Goal: Task Accomplishment & Management: Manage account settings

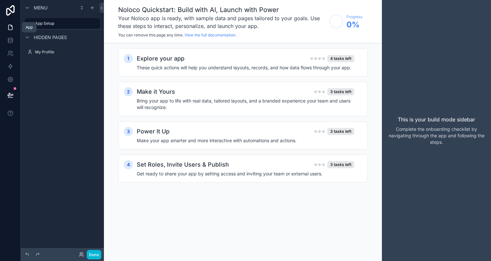
click at [11, 29] on icon at bounding box center [10, 27] width 6 height 6
click at [28, 10] on div "scrollable content" at bounding box center [27, 8] width 8 height 8
click at [221, 61] on div "Explore your app 4 tasks left" at bounding box center [246, 58] width 218 height 9
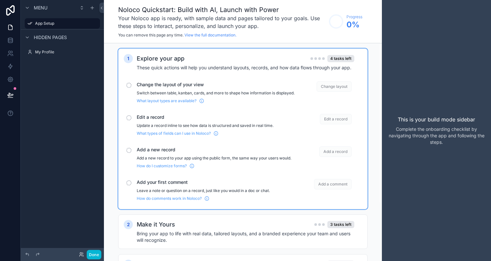
click at [166, 86] on span "Change the layout of your view" at bounding box center [216, 84] width 158 height 6
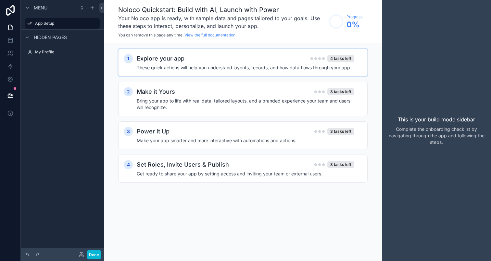
click at [170, 59] on h2 "Explore your app" at bounding box center [161, 58] width 48 height 9
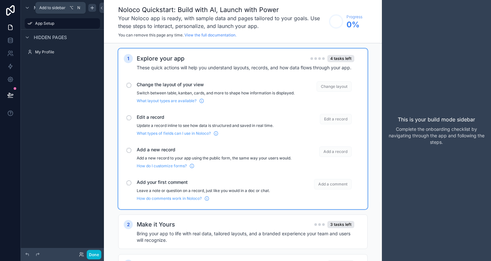
click at [91, 9] on icon "scrollable content" at bounding box center [92, 7] width 5 height 5
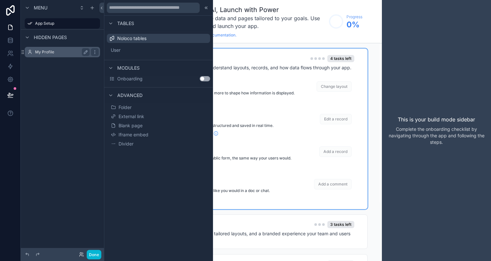
click at [67, 51] on label "My Profile" at bounding box center [61, 51] width 52 height 5
